Goal: Check status: Check status

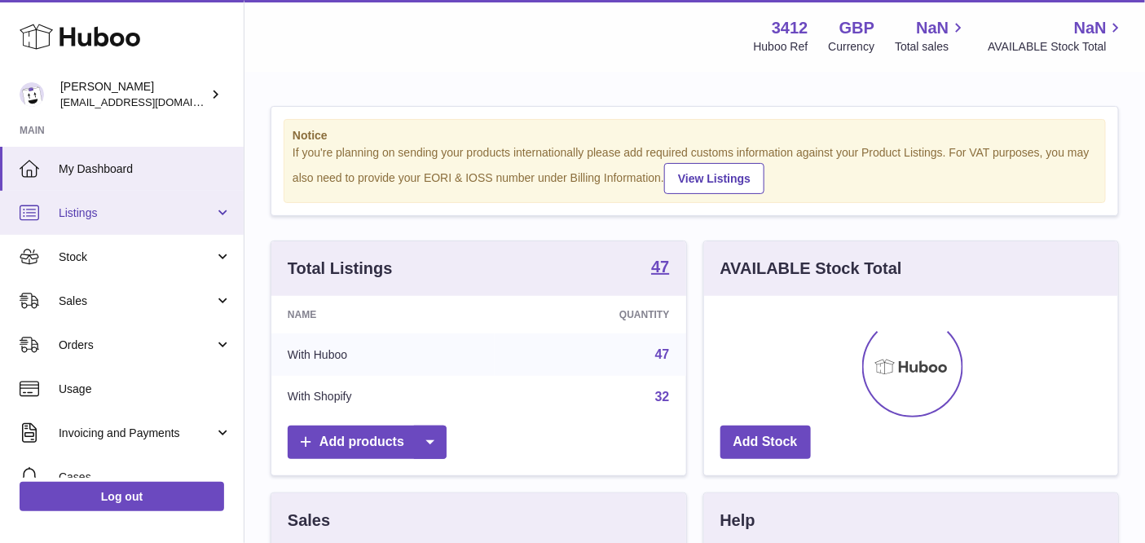
scroll to position [253, 415]
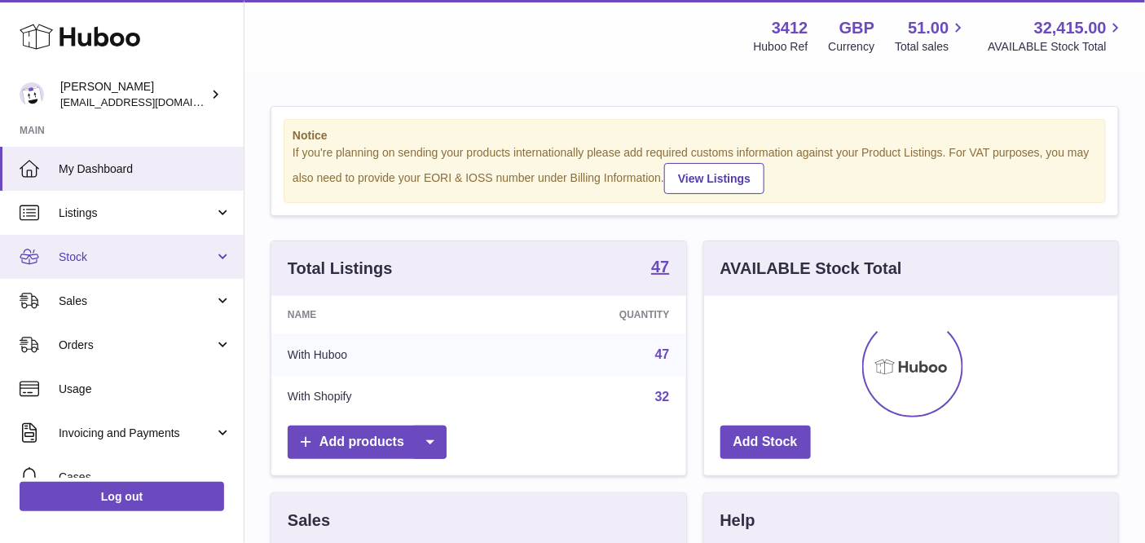
click at [104, 250] on span "Stock" at bounding box center [137, 256] width 156 height 15
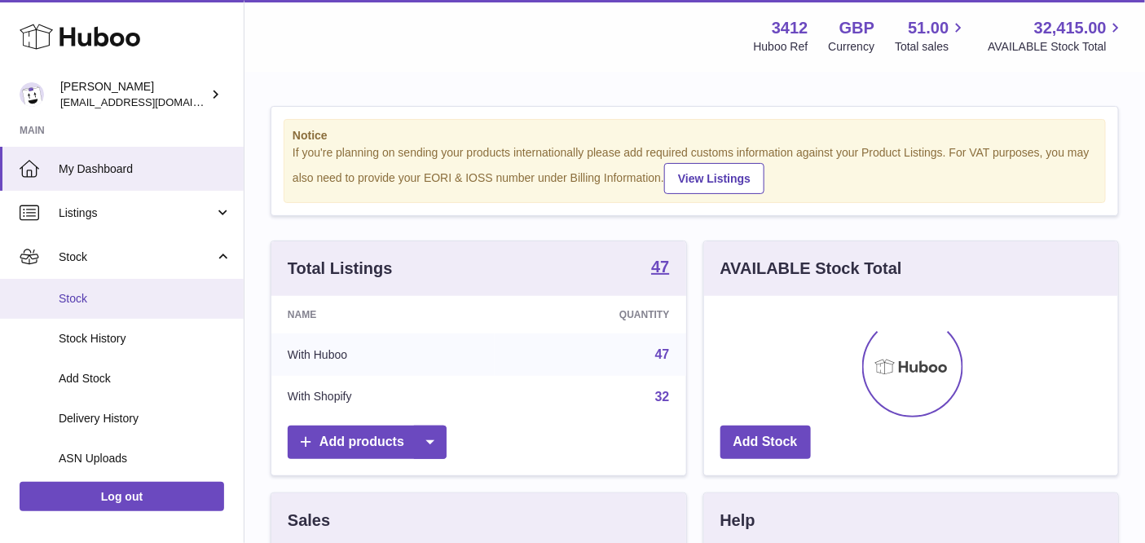
click at [125, 292] on span "Stock" at bounding box center [145, 298] width 173 height 15
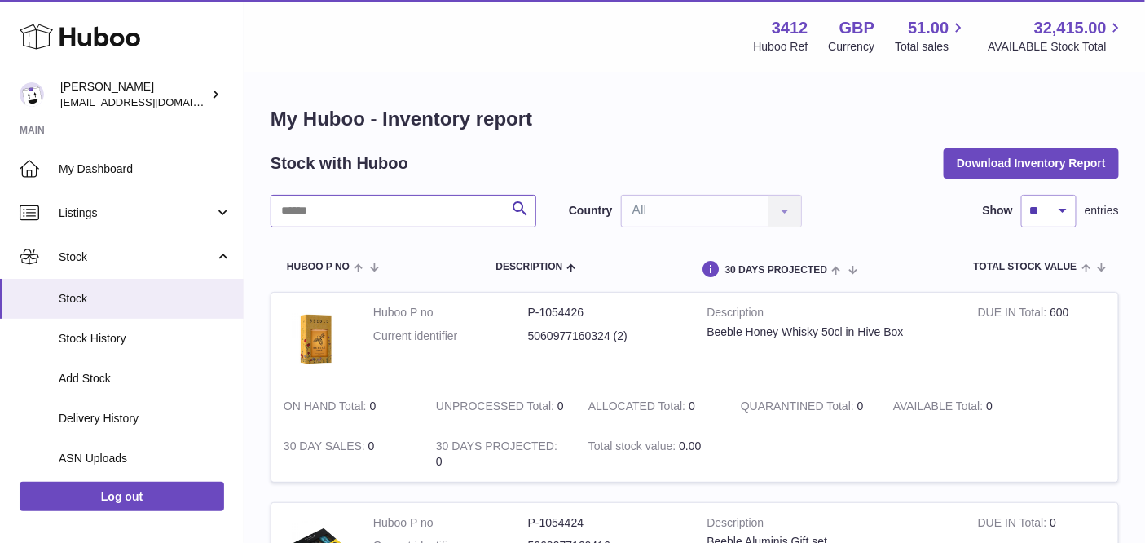
click at [434, 209] on input "text" at bounding box center [403, 211] width 266 height 33
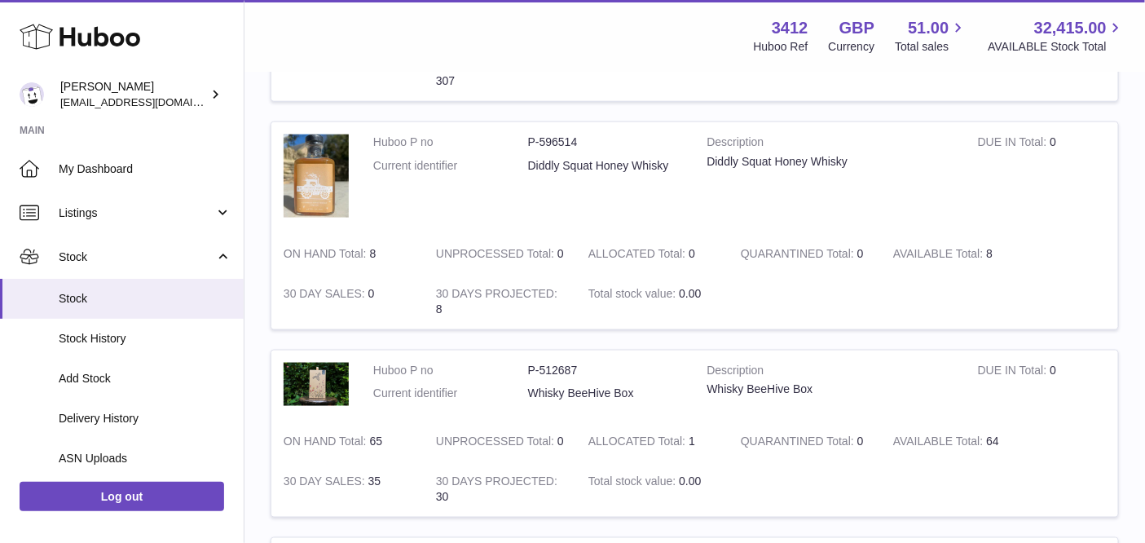
scroll to position [653, 0]
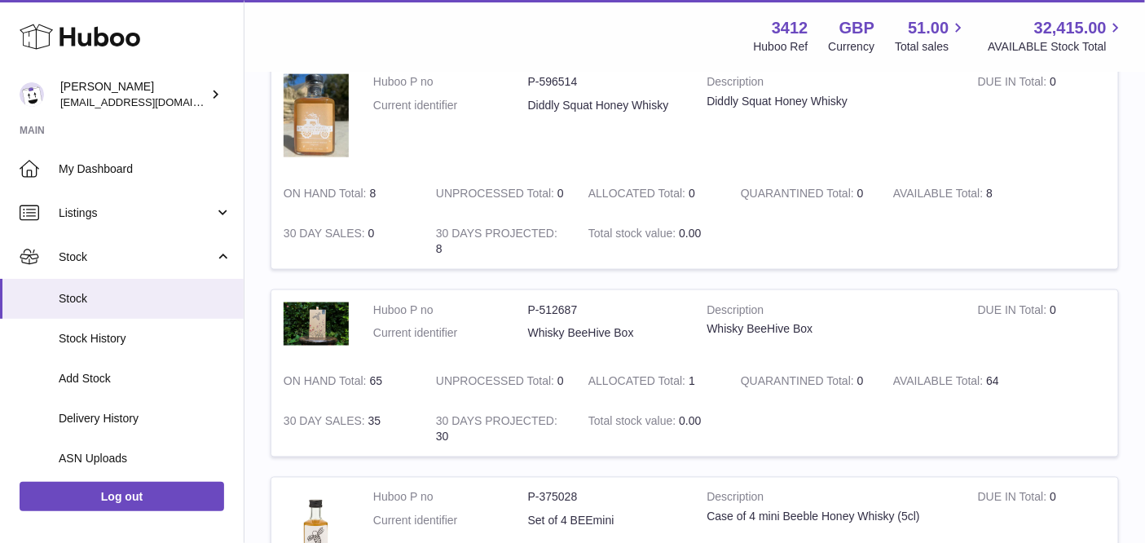
type input "******"
drag, startPoint x: 988, startPoint y: 380, endPoint x: 1002, endPoint y: 380, distance: 13.8
click at [1002, 380] on td "AVAILABLE Total 64" at bounding box center [957, 382] width 152 height 40
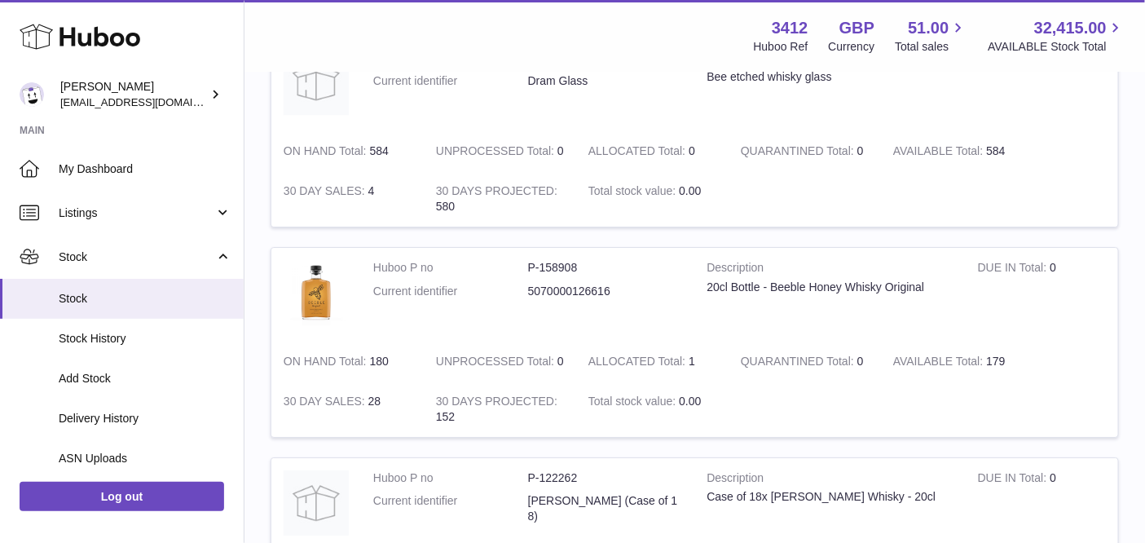
scroll to position [1853, 0]
